Goal: Check status: Check status

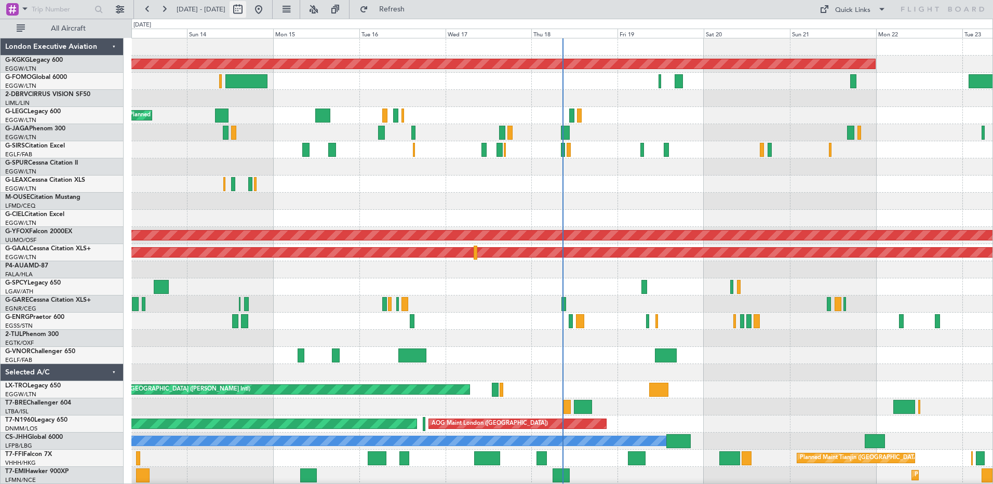
click at [246, 10] on button at bounding box center [238, 9] width 17 height 17
select select "9"
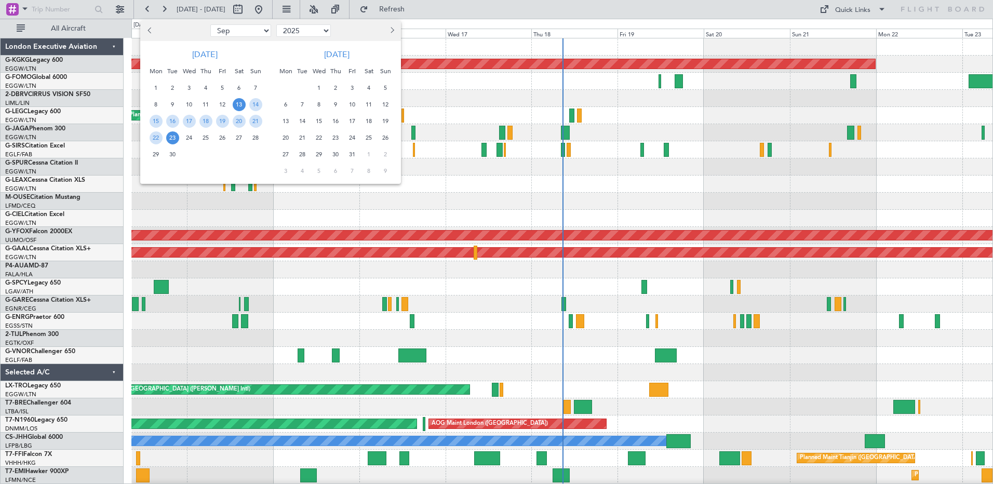
click at [330, 33] on select "2015 2016 2017 2018 2019 2020 2021 2022 2023 2024 2025 2026 2027 2028 2029 2030…" at bounding box center [303, 30] width 55 height 12
select select "2022"
click at [276, 24] on select "2015 2016 2017 2018 2019 2020 2021 2022 2023 2024 2025 2026 2027 2028 2029 2030…" at bounding box center [303, 30] width 55 height 12
click at [151, 30] on span "Previous month" at bounding box center [150, 30] width 6 height 6
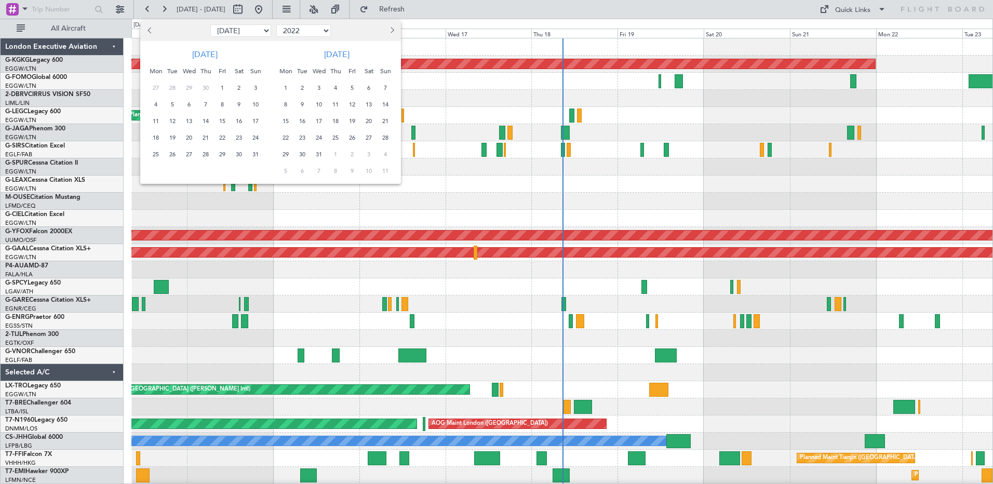
click at [151, 30] on span "Previous month" at bounding box center [150, 30] width 6 height 6
select select "6"
click at [258, 138] on span "26" at bounding box center [255, 137] width 13 height 13
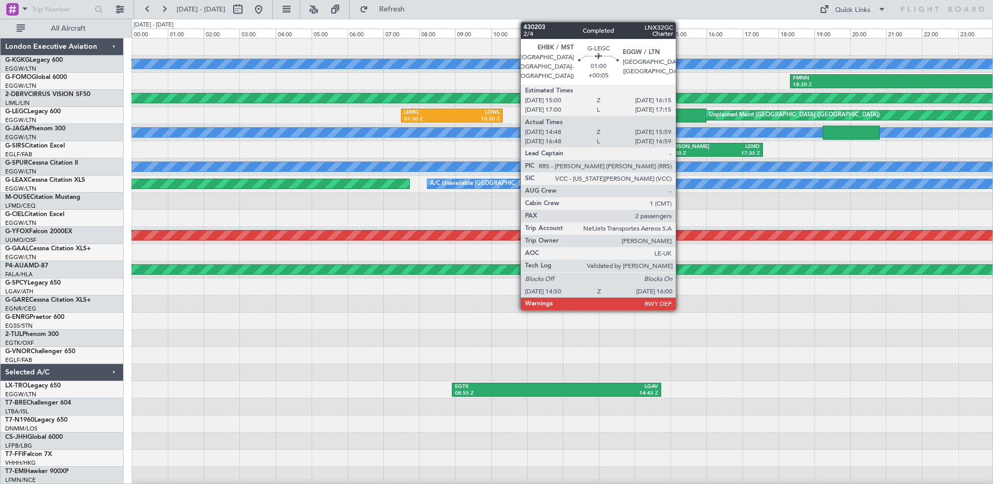
click at [680, 113] on div at bounding box center [685, 116] width 42 height 14
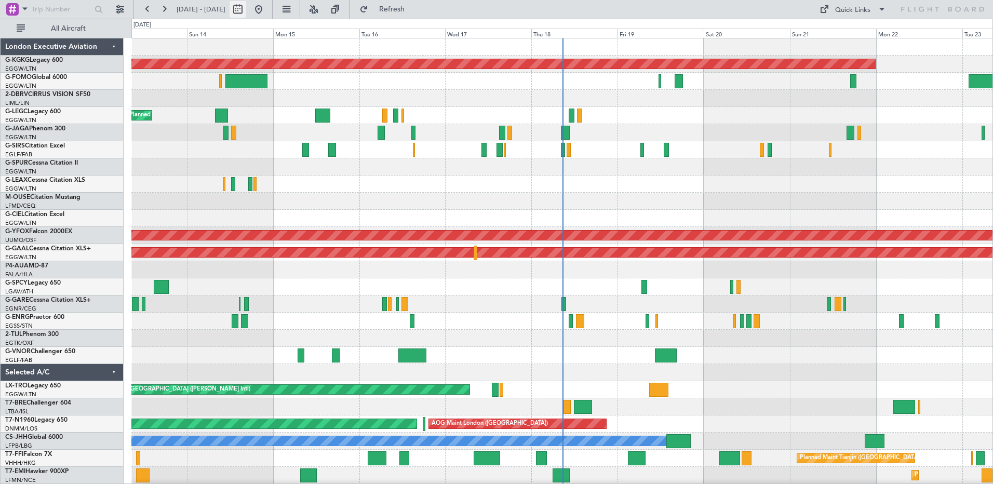
click at [246, 5] on button at bounding box center [238, 9] width 17 height 17
select select "9"
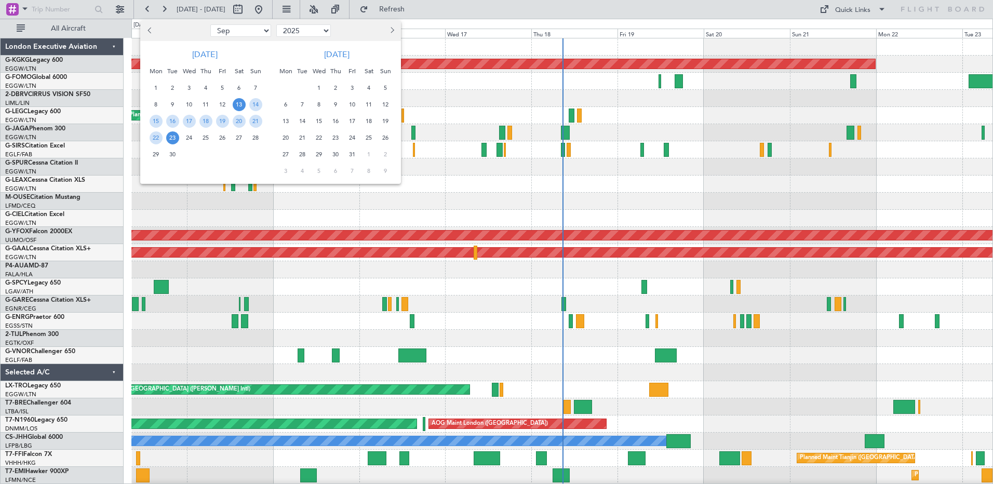
click at [327, 32] on select "2015 2016 2017 2018 2019 2020 2021 2022 2023 2024 2025 2026 2027 2028 2029 2030…" at bounding box center [303, 30] width 55 height 12
select select "2022"
click at [276, 24] on select "2015 2016 2017 2018 2019 2020 2021 2022 2023 2024 2025 2026 2027 2028 2029 2030…" at bounding box center [303, 30] width 55 height 12
click at [147, 26] on button "Previous month" at bounding box center [149, 30] width 11 height 17
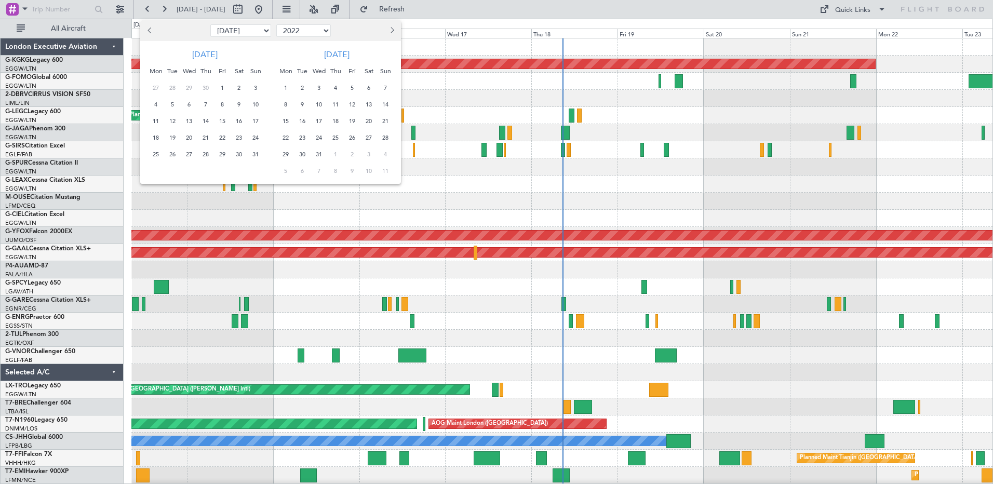
click at [147, 26] on button "Previous month" at bounding box center [149, 30] width 11 height 17
select select "6"
click at [256, 138] on span "26" at bounding box center [255, 137] width 13 height 13
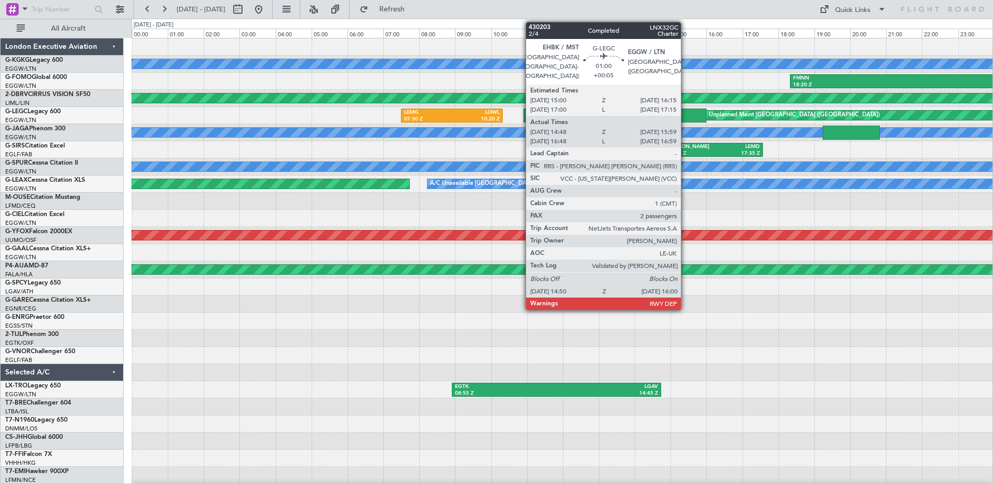
click at [685, 115] on div at bounding box center [685, 116] width 42 height 14
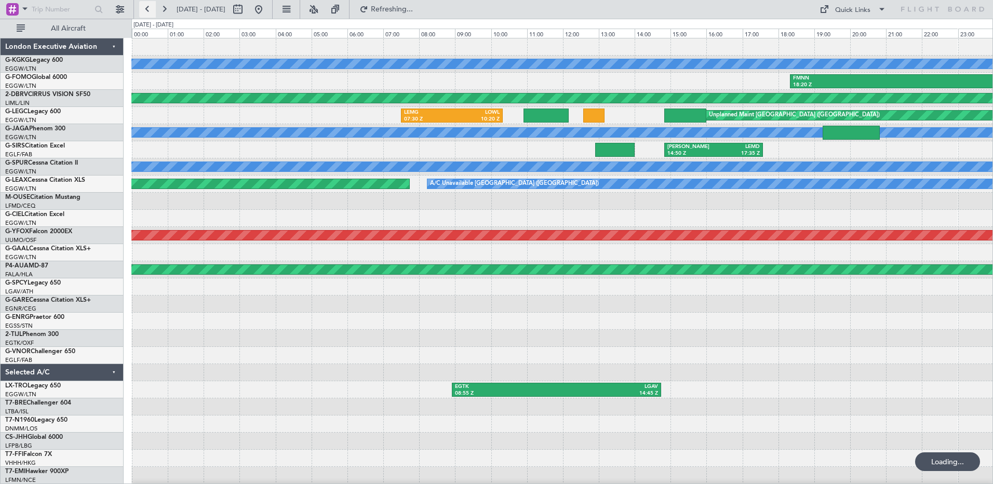
click at [151, 9] on button at bounding box center [147, 9] width 17 height 17
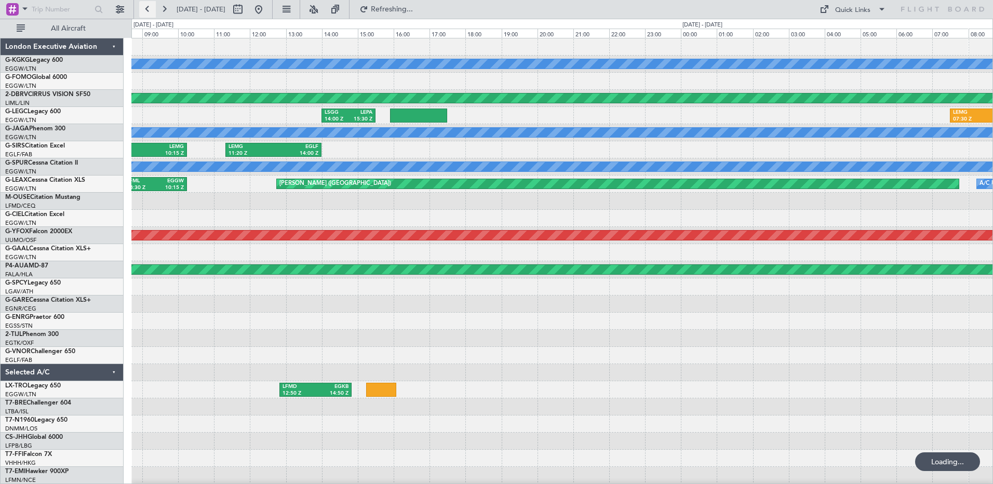
click at [151, 9] on button at bounding box center [147, 9] width 17 height 17
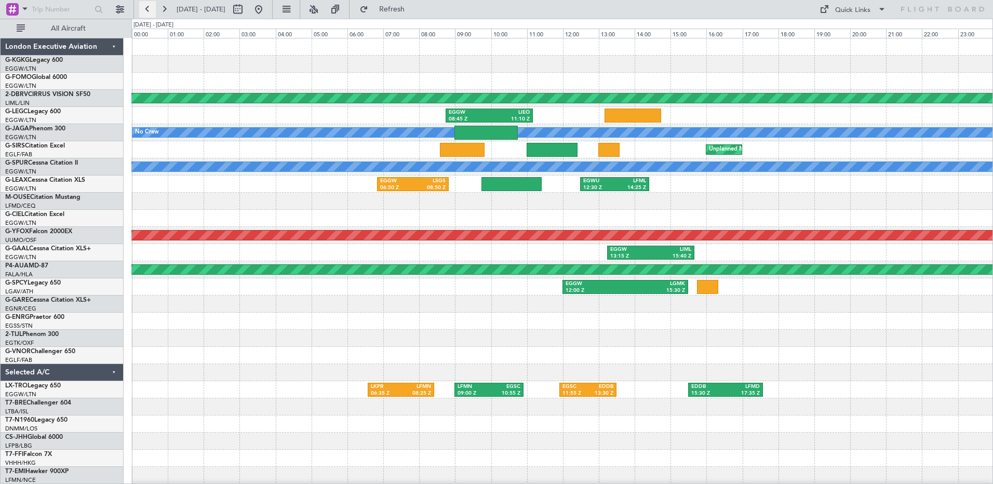
click at [151, 9] on button at bounding box center [147, 9] width 17 height 17
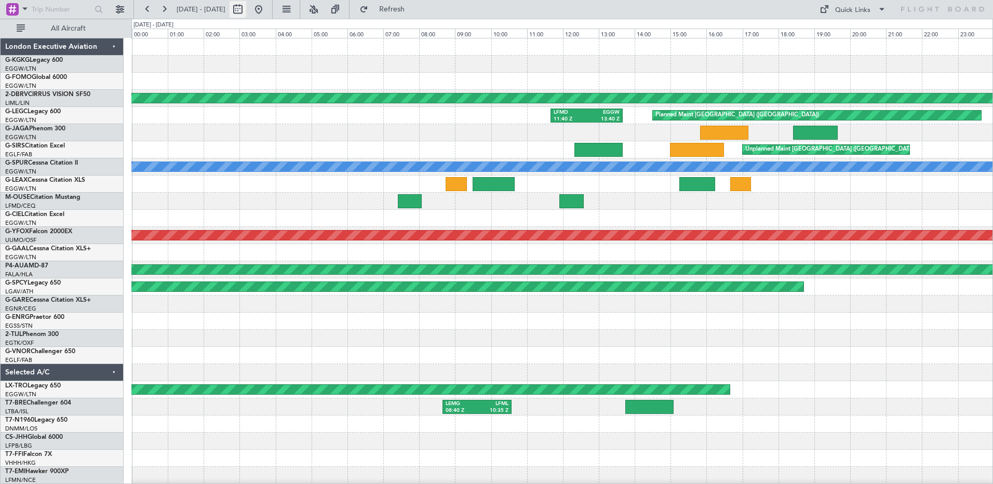
click at [246, 12] on button at bounding box center [238, 9] width 17 height 17
select select "6"
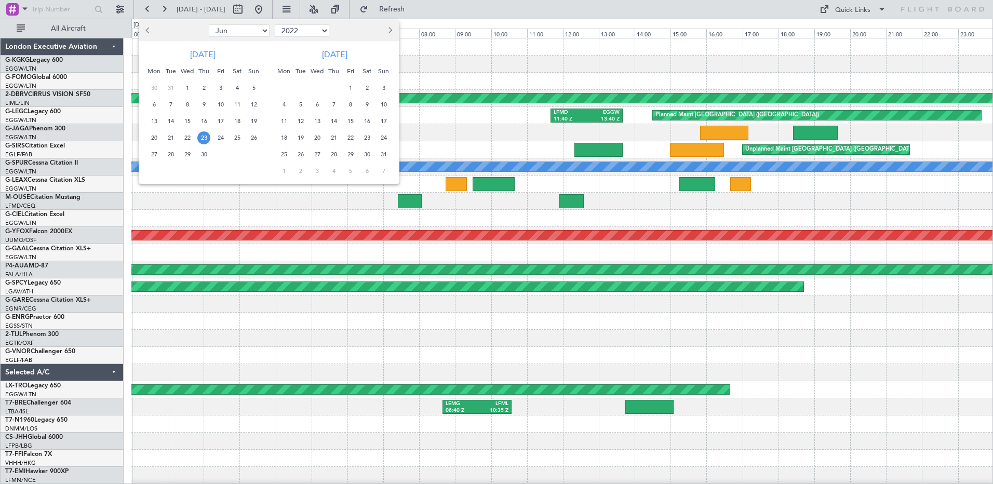
click at [322, 28] on select "2012 2013 2014 2015 2016 2017 2018 2019 2020 2021 2022 2023 2024 2025 2026 2027…" at bounding box center [302, 30] width 55 height 12
select select "2025"
click at [275, 24] on select "2012 2013 2014 2015 2016 2017 2018 2019 2020 2021 2022 2023 2024 2025 2026 2027…" at bounding box center [302, 30] width 55 height 12
click at [150, 153] on span "23" at bounding box center [153, 154] width 13 height 13
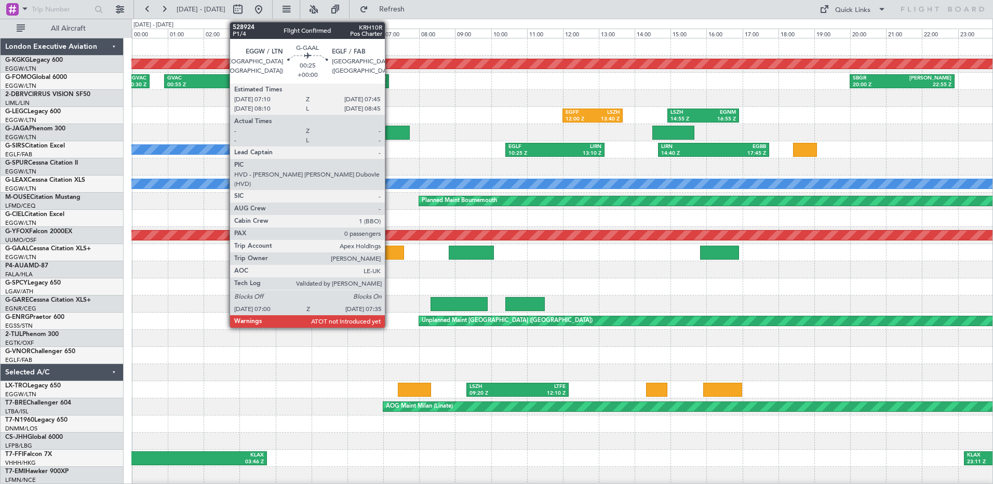
click at [389, 253] on div at bounding box center [393, 253] width 21 height 14
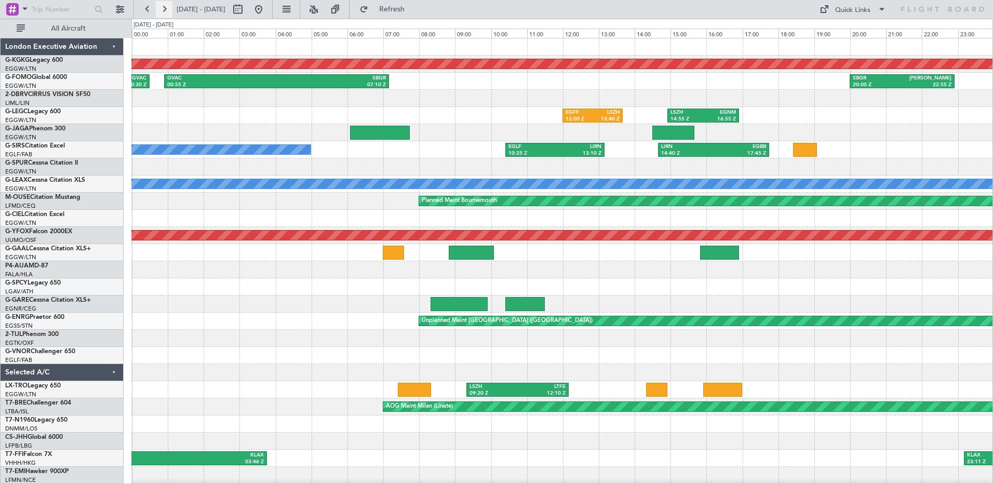
click at [158, 6] on button at bounding box center [164, 9] width 17 height 17
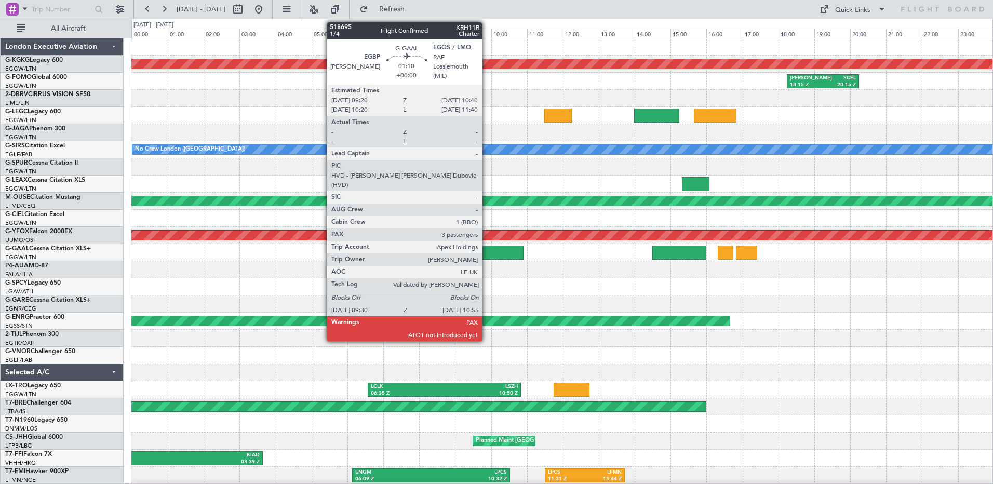
click at [487, 250] on div at bounding box center [498, 253] width 51 height 14
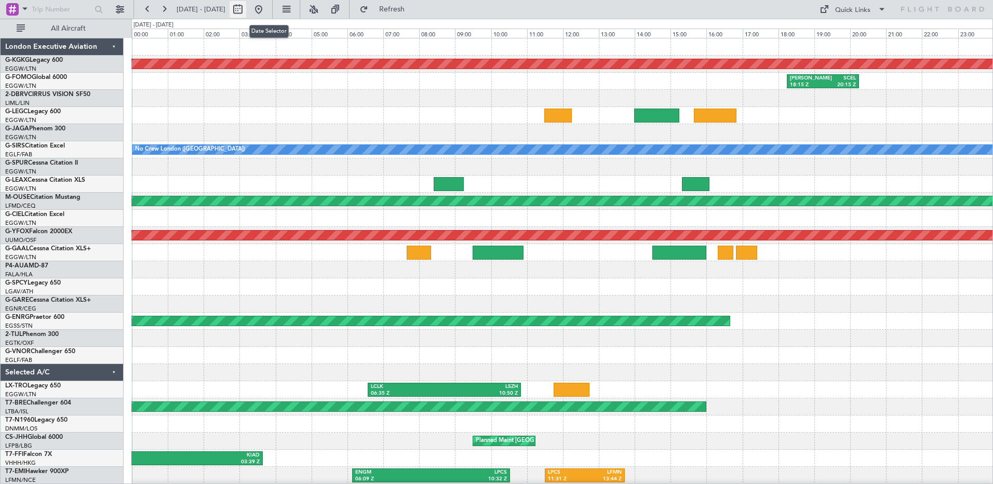
click at [246, 9] on button at bounding box center [238, 9] width 17 height 17
select select "6"
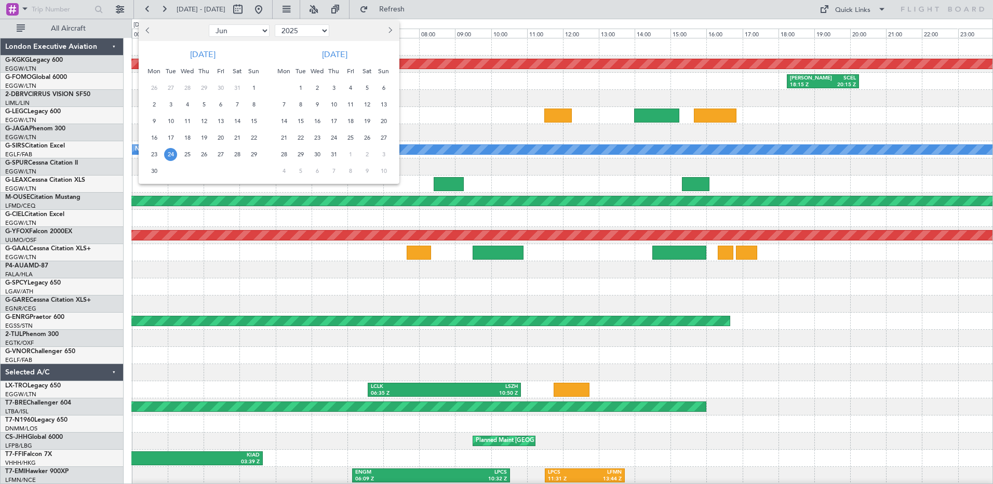
click at [323, 31] on select "2015 2016 2017 2018 2019 2020 2021 2022 2023 2024 2025 2026 2027 2028 2029 2030…" at bounding box center [302, 30] width 55 height 12
select select "2022"
click at [275, 24] on select "2015 2016 2017 2018 2019 2020 2021 2022 2023 2024 2025 2026 2027 2028 2029 2030…" at bounding box center [302, 30] width 55 height 12
click at [389, 28] on span "Next month" at bounding box center [389, 30] width 6 height 6
click at [353, 120] on span "19" at bounding box center [350, 121] width 13 height 13
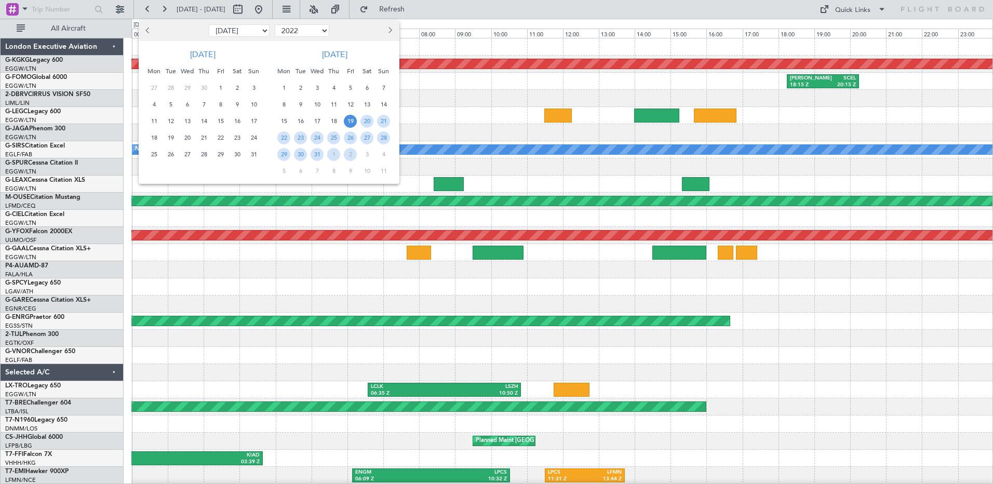
click at [353, 120] on span "19" at bounding box center [350, 121] width 13 height 13
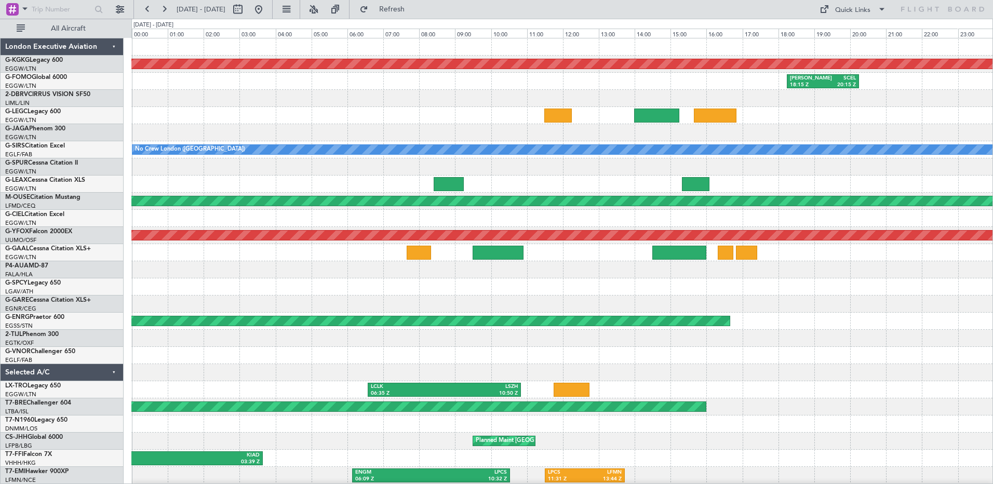
select select "8"
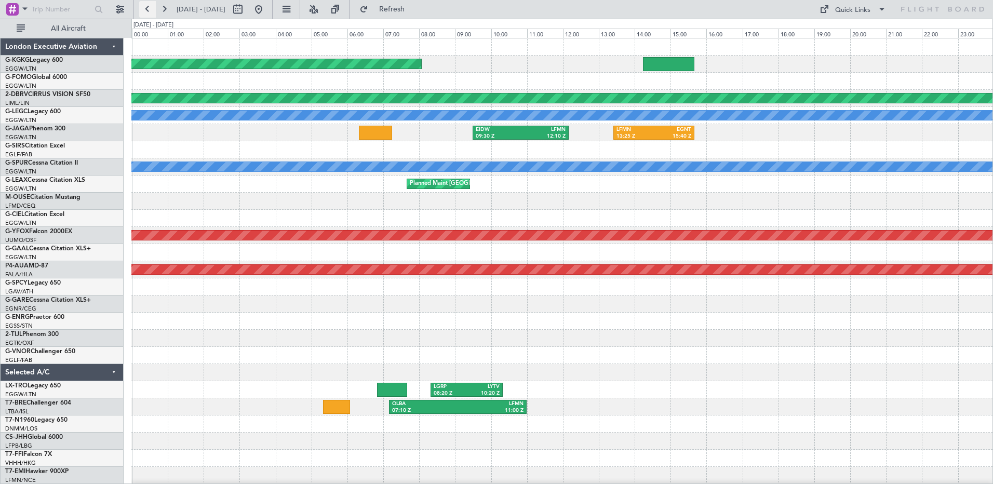
click at [147, 6] on button at bounding box center [147, 9] width 17 height 17
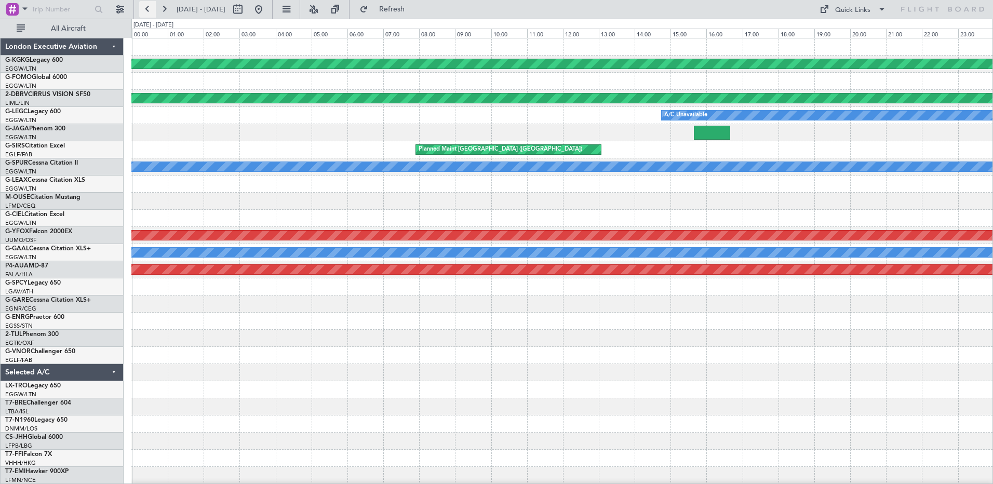
click at [147, 6] on button at bounding box center [147, 9] width 17 height 17
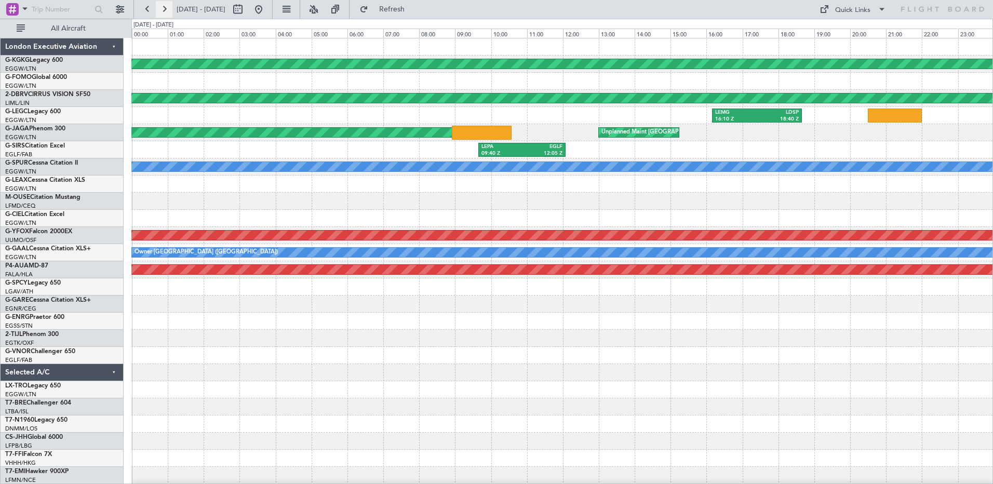
click at [163, 6] on button at bounding box center [164, 9] width 17 height 17
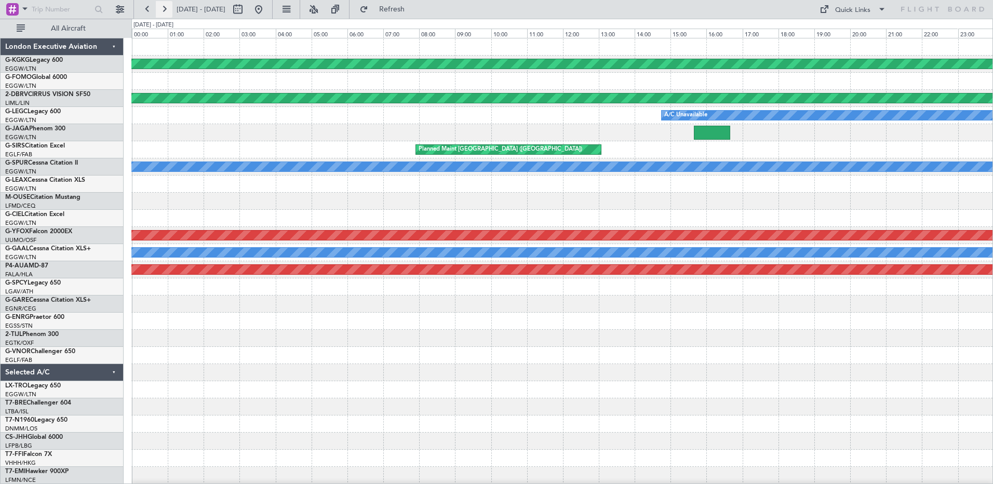
click at [163, 4] on button at bounding box center [164, 9] width 17 height 17
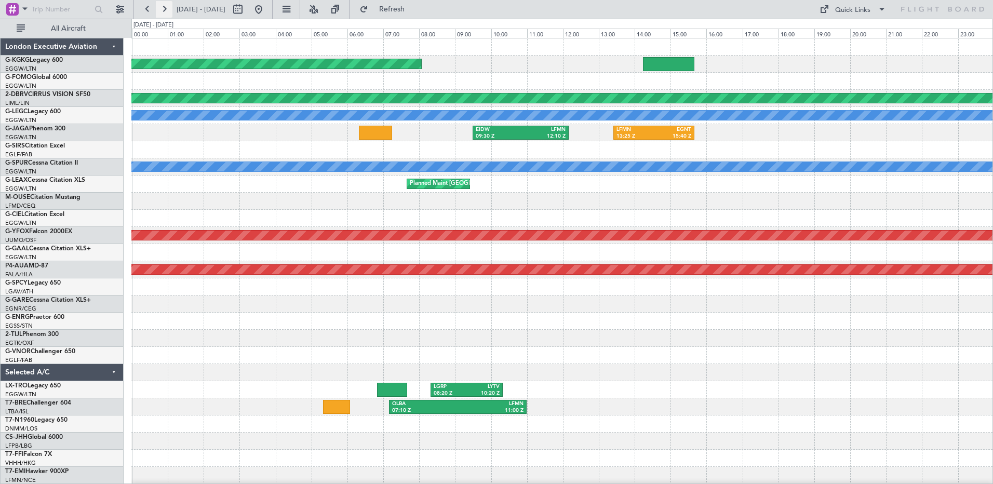
click at [163, 4] on button at bounding box center [164, 9] width 17 height 17
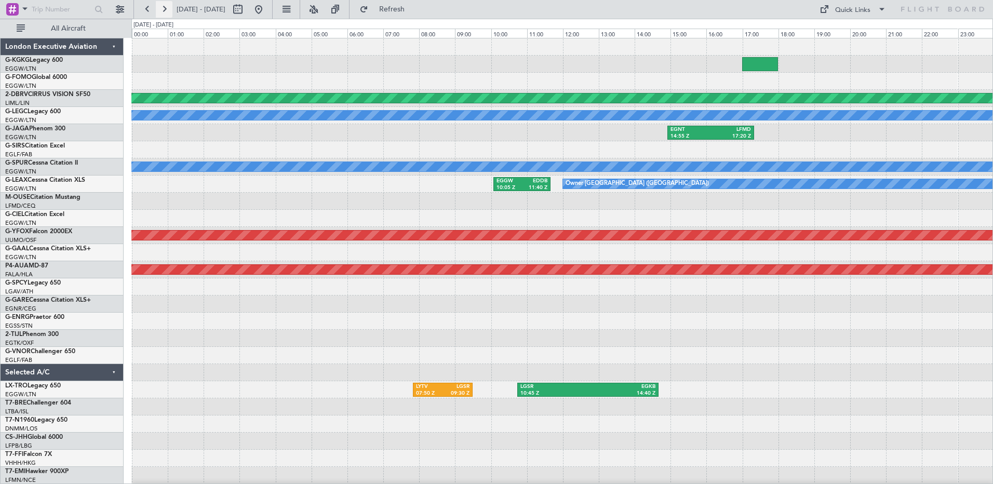
click at [163, 4] on button at bounding box center [164, 9] width 17 height 17
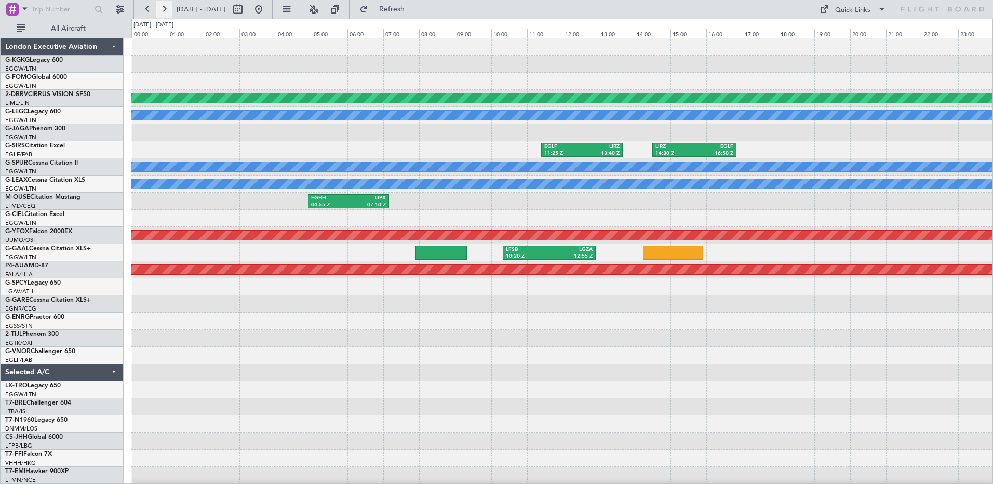
click at [163, 4] on button at bounding box center [164, 9] width 17 height 17
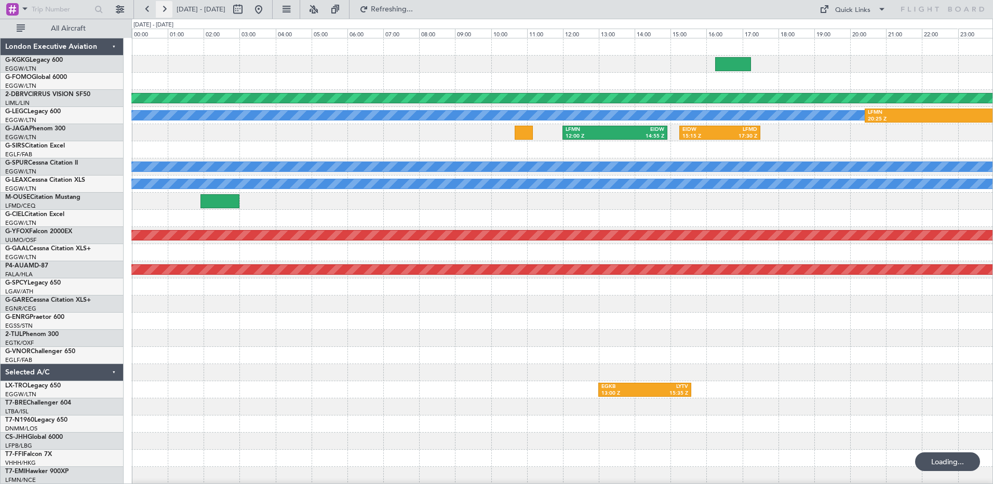
click at [163, 4] on button at bounding box center [164, 9] width 17 height 17
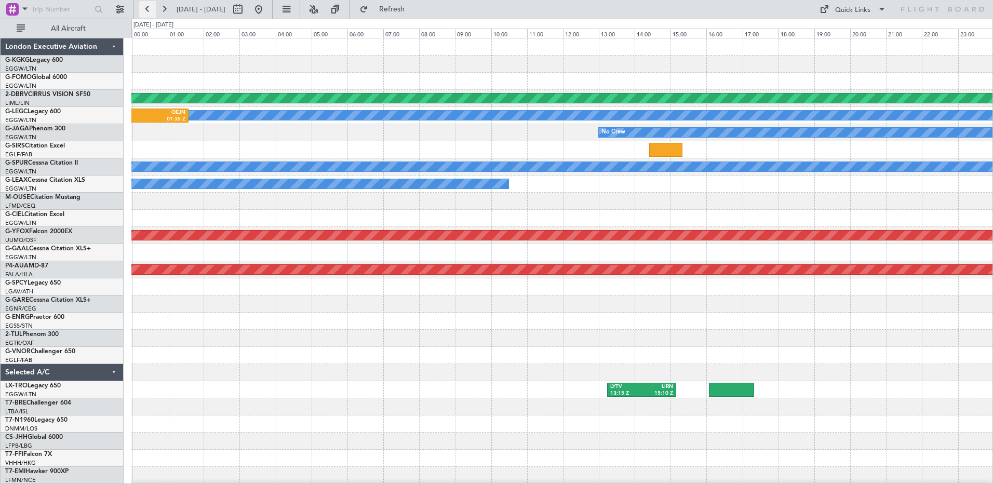
click at [151, 8] on button at bounding box center [147, 9] width 17 height 17
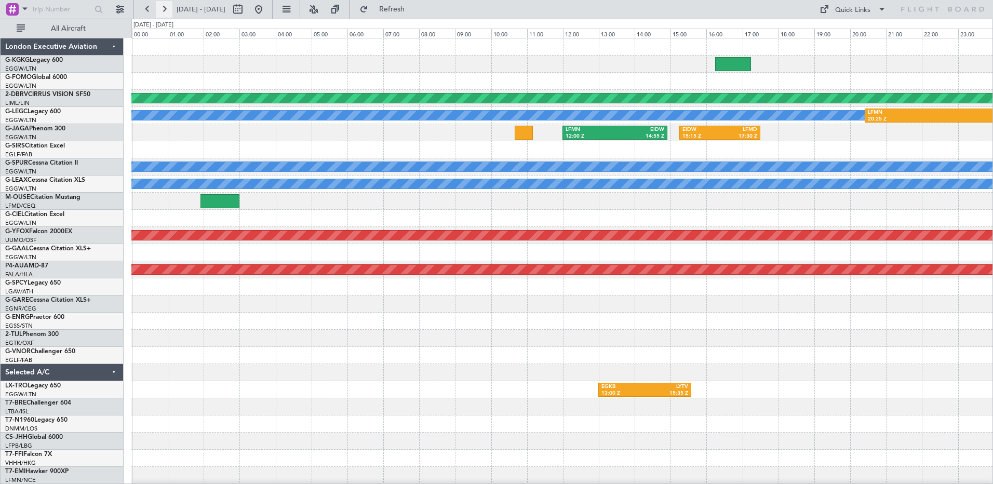
click at [162, 8] on button at bounding box center [164, 9] width 17 height 17
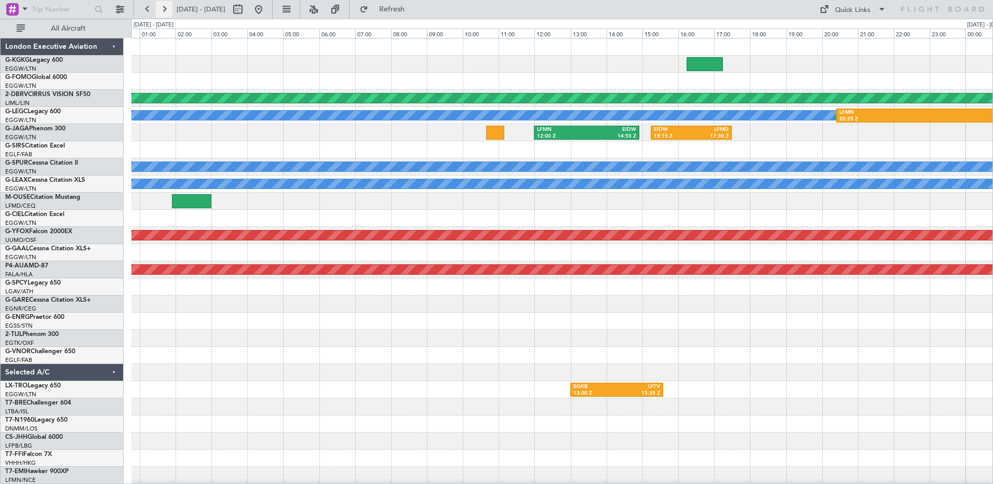
click at [162, 8] on button at bounding box center [164, 9] width 17 height 17
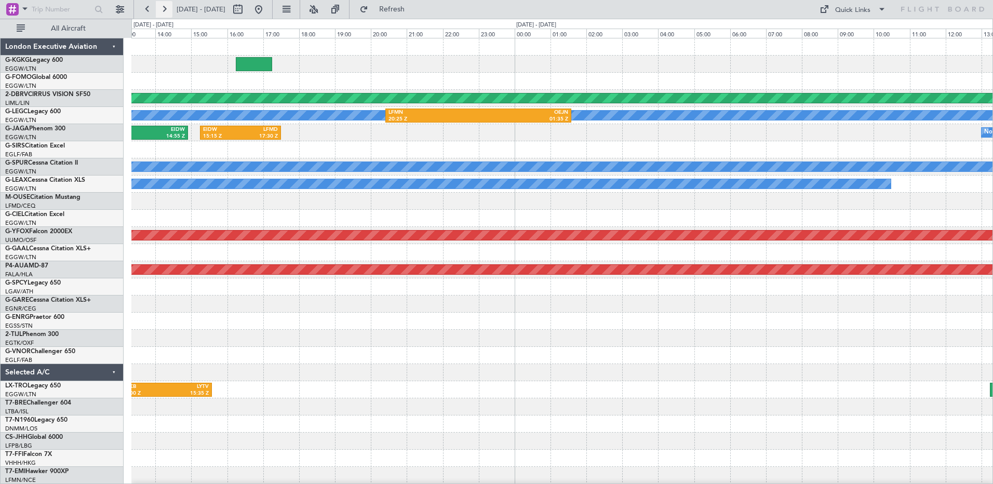
click at [162, 8] on button at bounding box center [164, 9] width 17 height 17
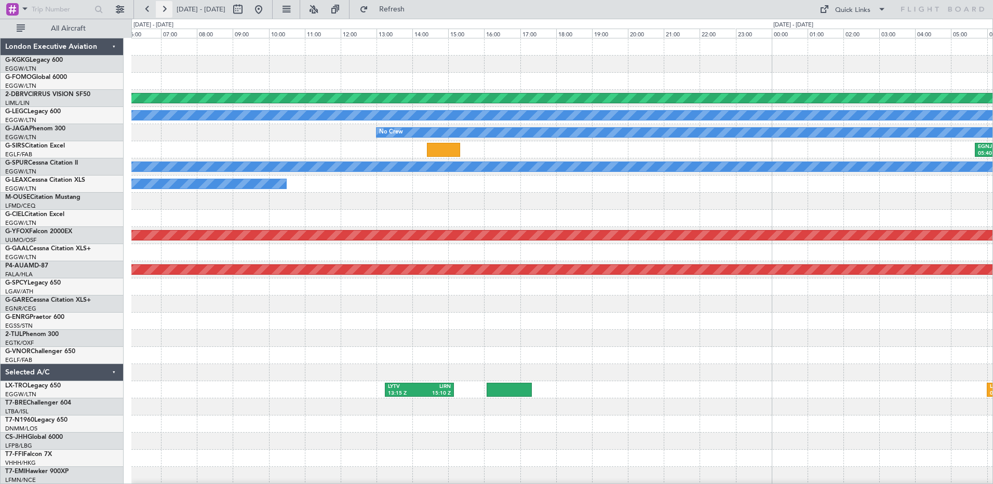
click at [162, 8] on button at bounding box center [164, 9] width 17 height 17
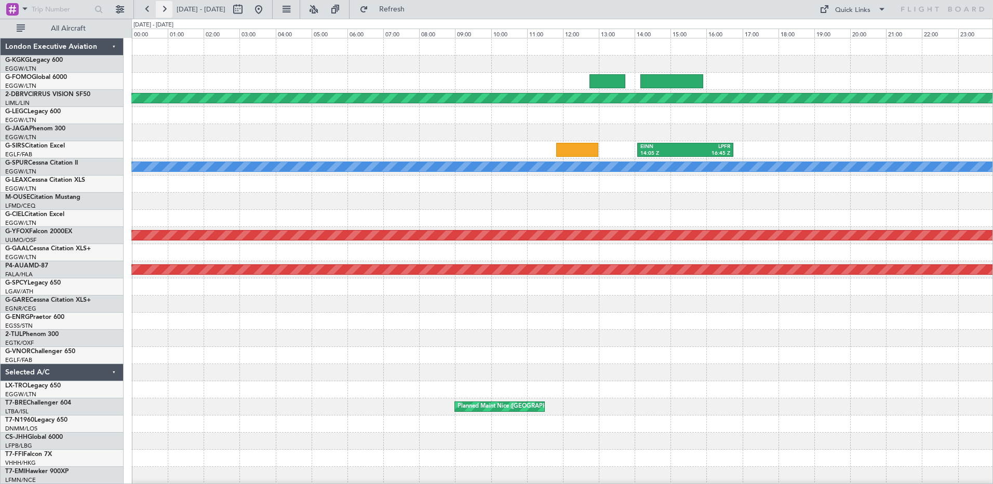
click at [162, 8] on button at bounding box center [164, 9] width 17 height 17
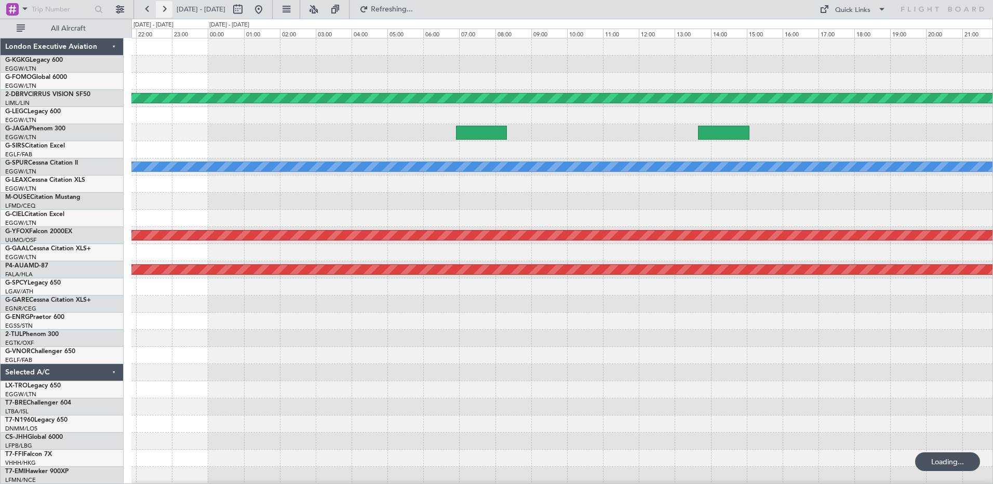
click at [162, 8] on button at bounding box center [164, 9] width 17 height 17
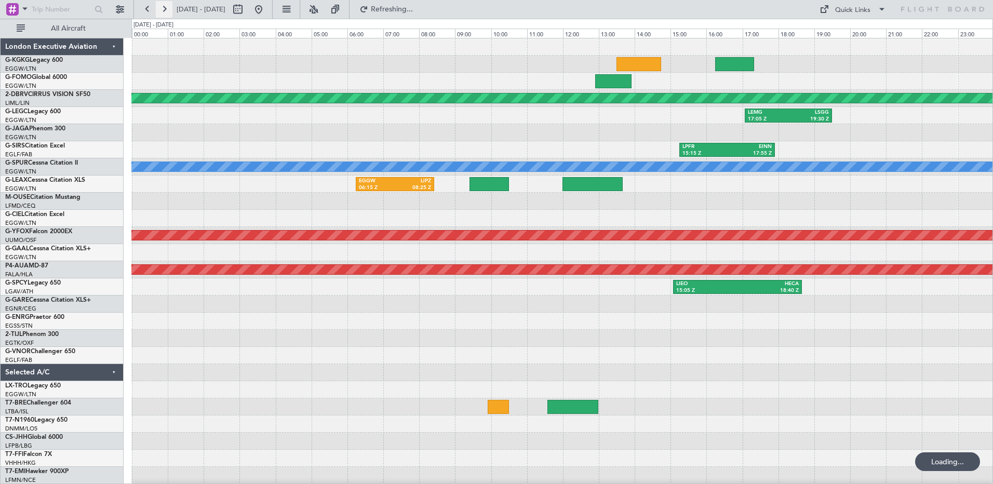
click at [162, 8] on button at bounding box center [164, 9] width 17 height 17
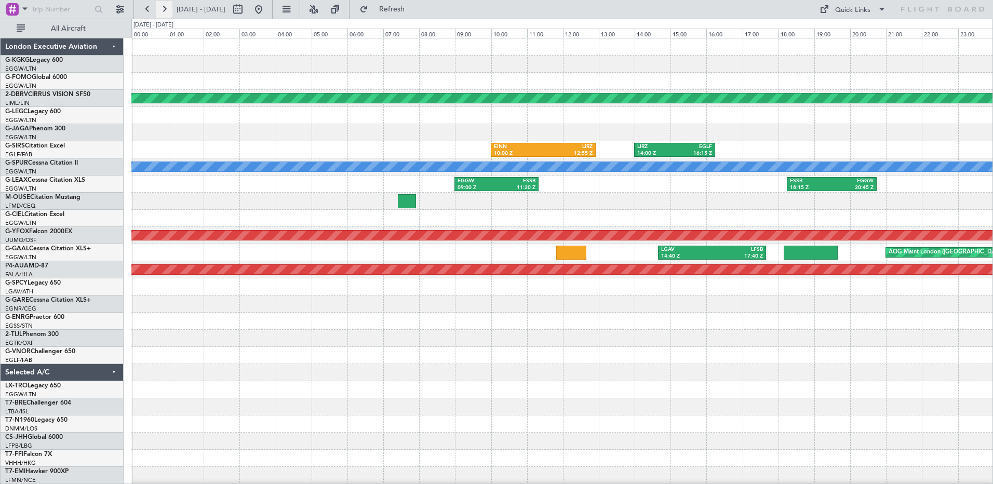
click at [162, 8] on button at bounding box center [164, 9] width 17 height 17
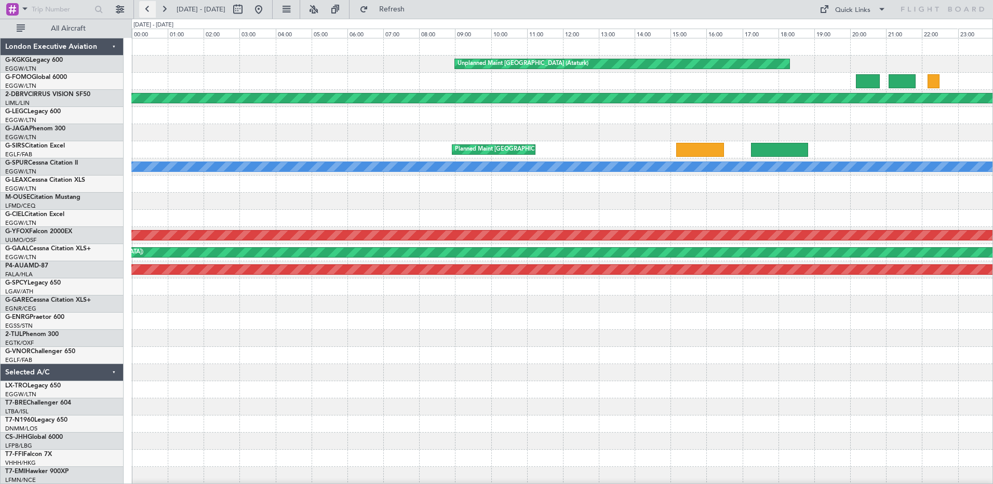
click at [147, 8] on button at bounding box center [147, 9] width 17 height 17
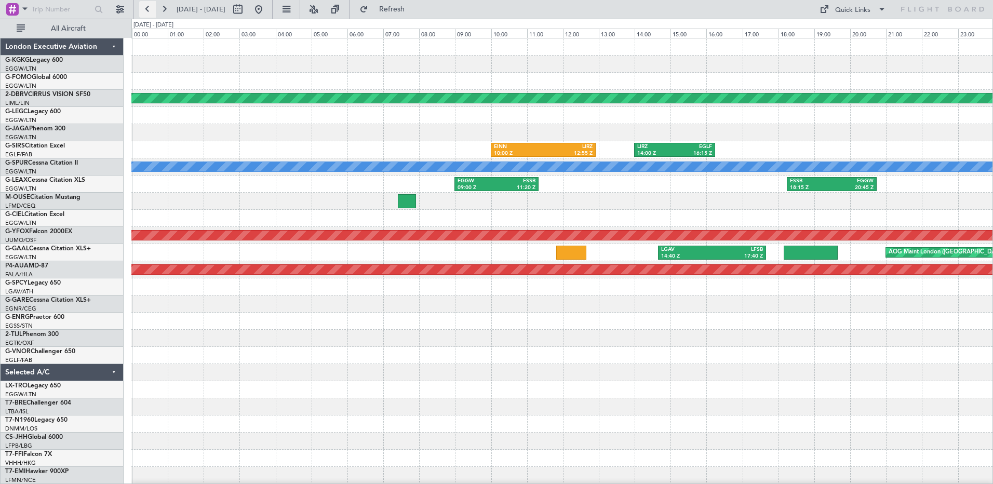
click at [147, 8] on button at bounding box center [147, 9] width 17 height 17
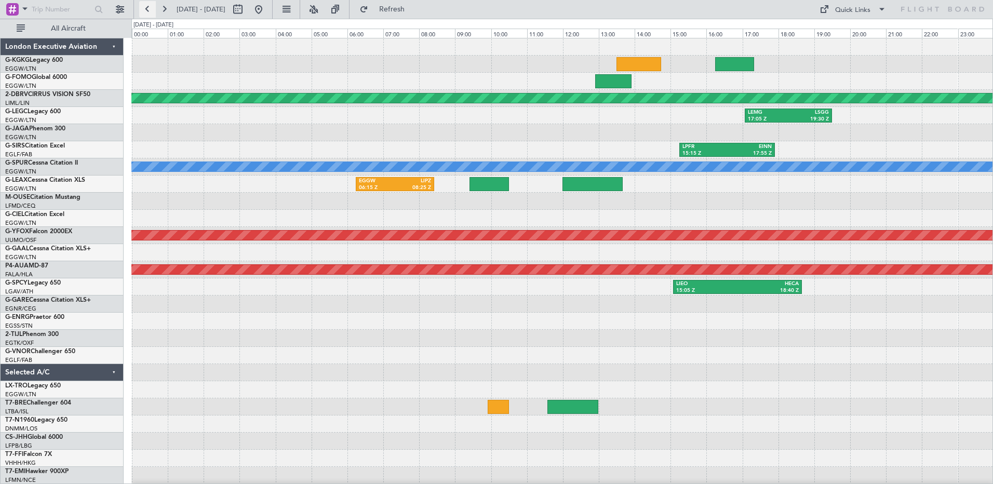
click at [147, 8] on button at bounding box center [147, 9] width 17 height 17
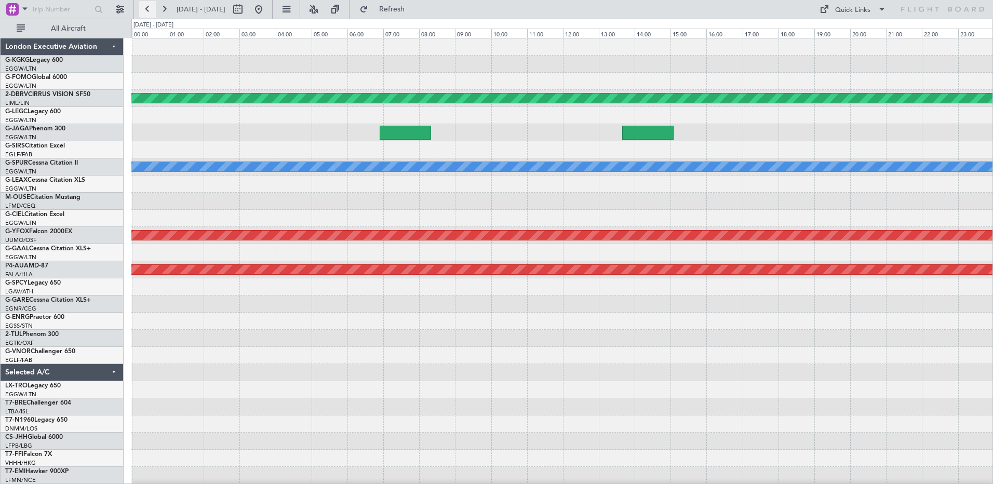
click at [147, 8] on button at bounding box center [147, 9] width 17 height 17
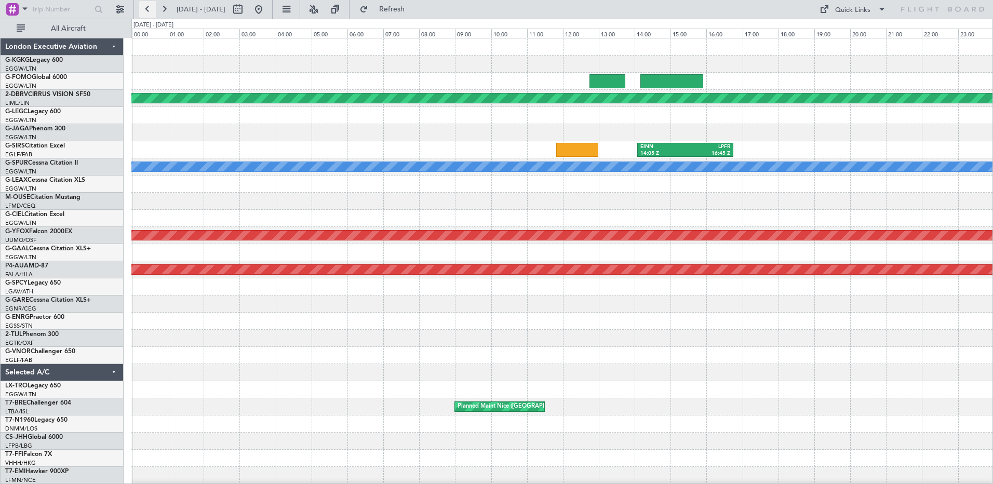
click at [151, 10] on button at bounding box center [147, 9] width 17 height 17
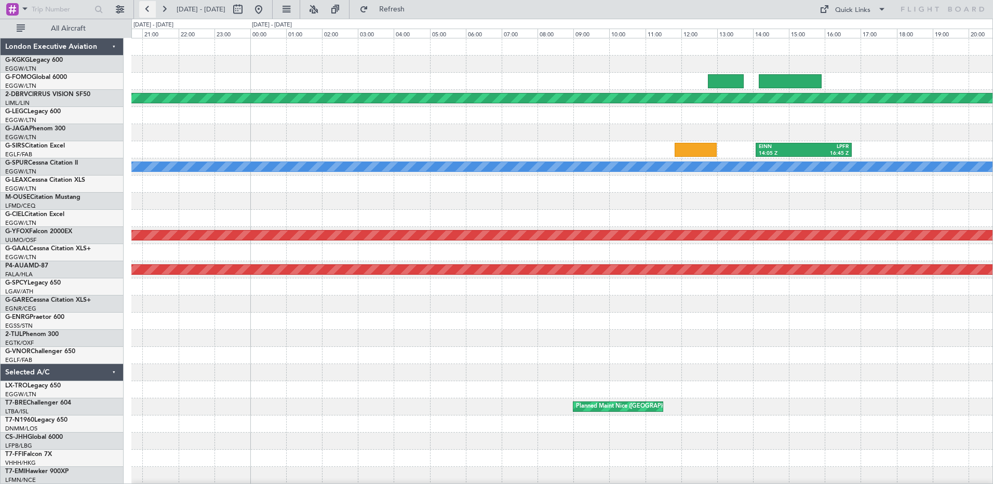
click at [151, 10] on button at bounding box center [147, 9] width 17 height 17
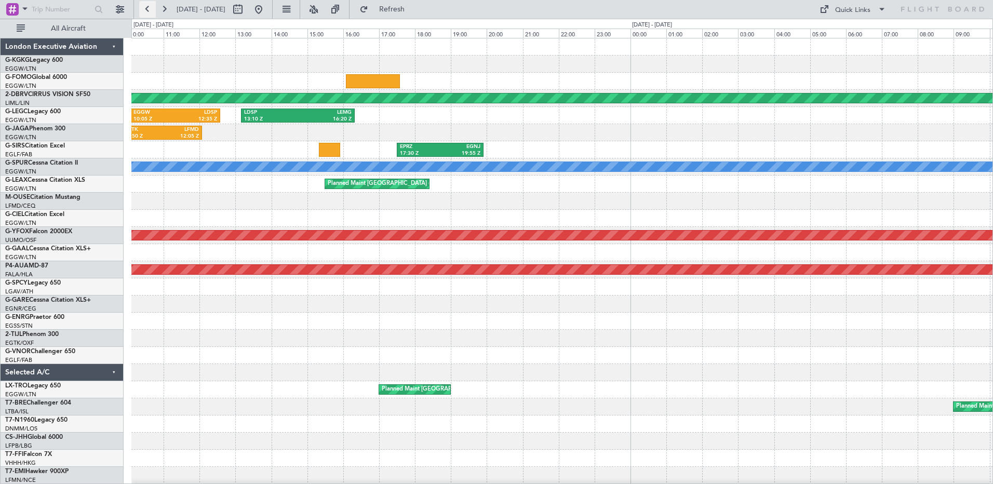
click at [151, 10] on button at bounding box center [147, 9] width 17 height 17
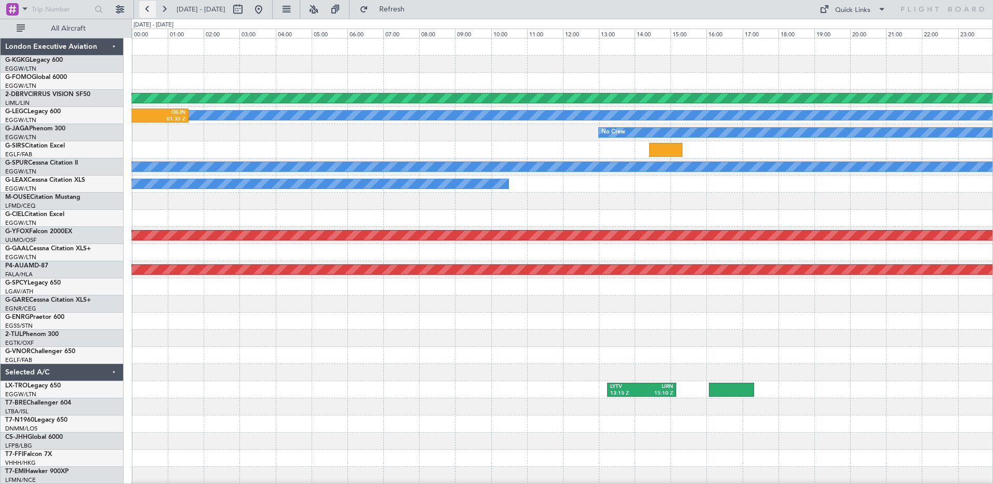
click at [151, 10] on button at bounding box center [147, 9] width 17 height 17
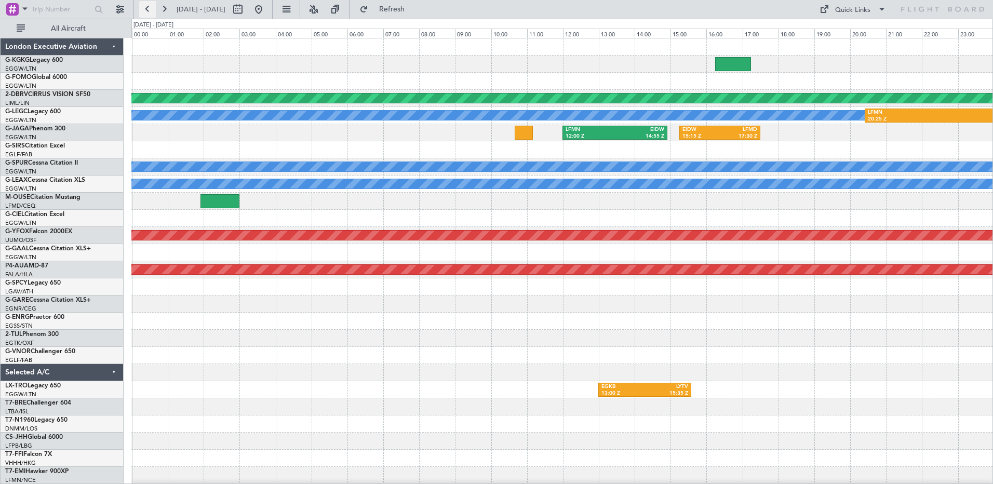
click at [151, 10] on button at bounding box center [147, 9] width 17 height 17
